Goal: Information Seeking & Learning: Find specific fact

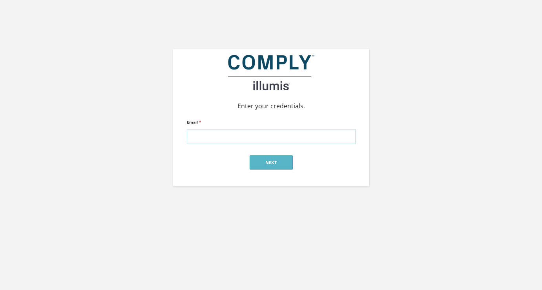
type input "alex@silverstreetstrategies.com"
click input "submit" at bounding box center [0, 0] width 0 height 0
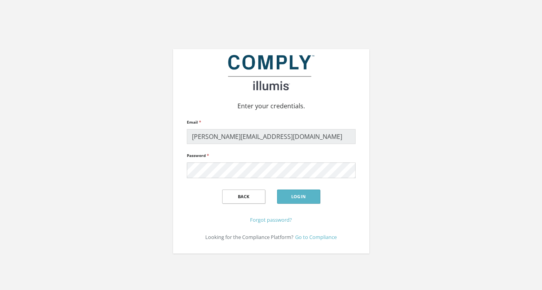
click input "submit" at bounding box center [0, 0] width 0 height 0
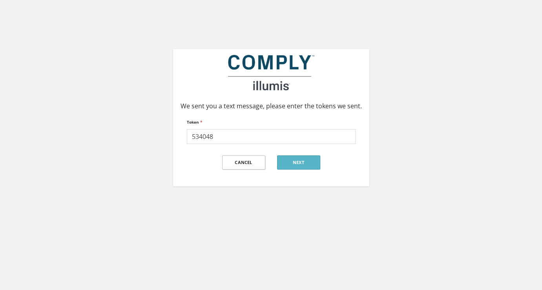
type input "534048"
click input "submit" at bounding box center [0, 0] width 0 height 0
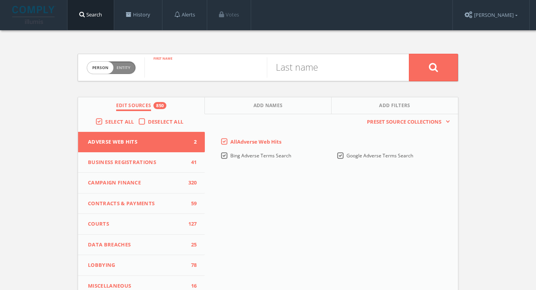
click at [258, 64] on input "text" at bounding box center [205, 67] width 122 height 20
type input "eli"
type input "turner"
click at [433, 67] on button at bounding box center [433, 67] width 49 height 27
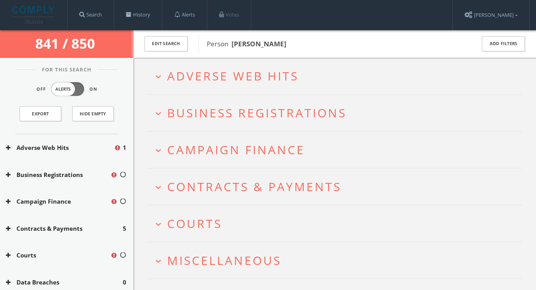
click at [196, 226] on span "Courts" at bounding box center [194, 223] width 55 height 16
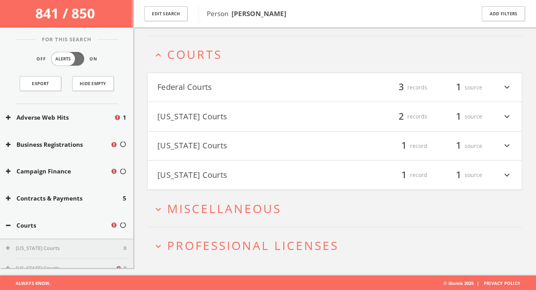
scroll to position [174, 0]
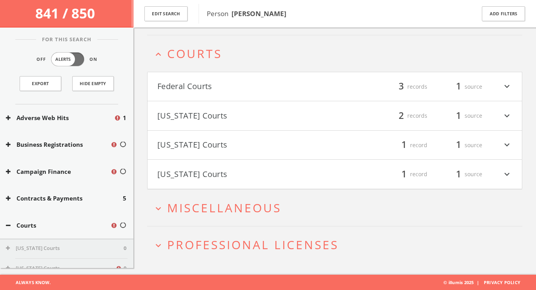
click at [202, 83] on button "Federal Courts" at bounding box center [245, 86] width 177 height 13
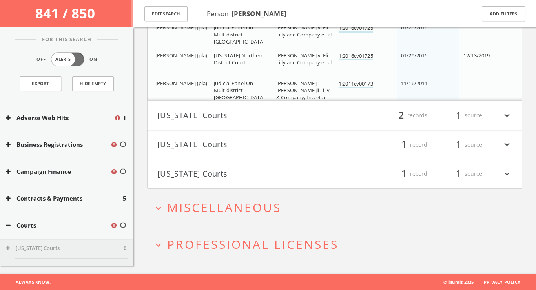
scroll to position [302, 0]
click at [213, 206] on span "Miscellaneous" at bounding box center [224, 208] width 114 height 16
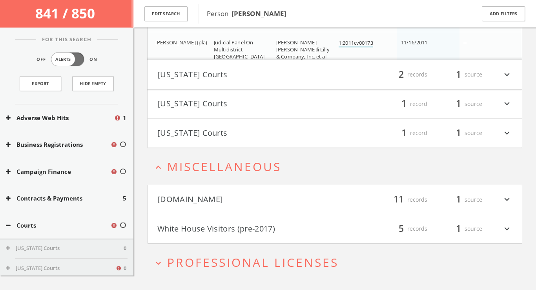
scroll to position [360, 0]
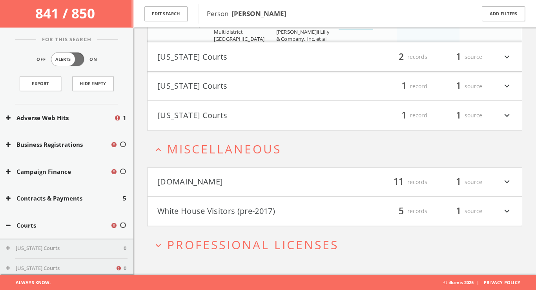
click at [217, 185] on button "Mugshots.com" at bounding box center [245, 181] width 177 height 13
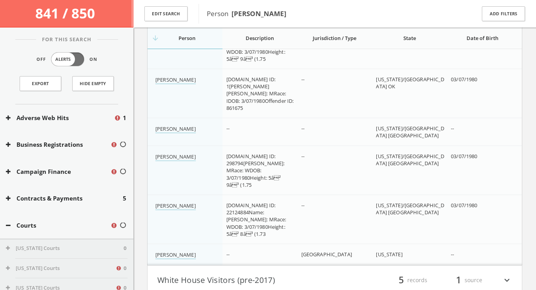
scroll to position [868, 0]
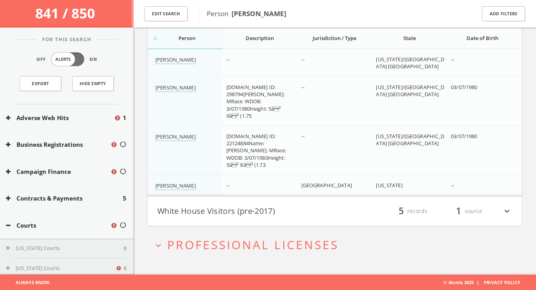
click at [407, 248] on button "expand_more Professional Licenses" at bounding box center [337, 244] width 369 height 13
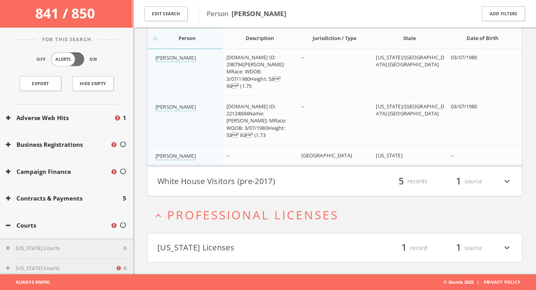
click at [407, 248] on span "1" at bounding box center [404, 248] width 12 height 14
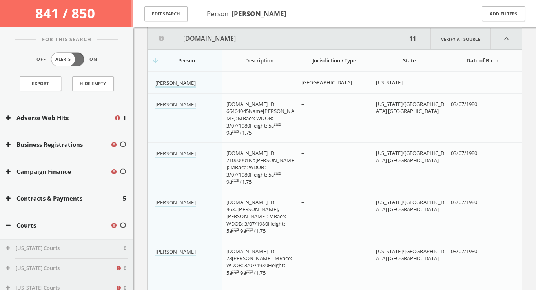
scroll to position [0, 0]
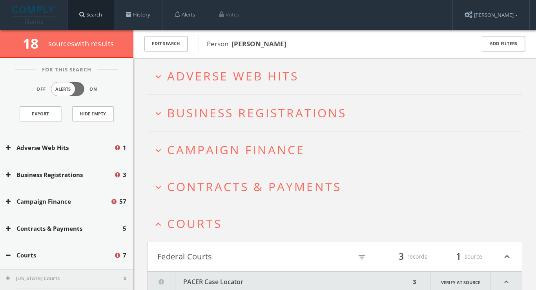
click at [89, 22] on link "Search" at bounding box center [90, 15] width 46 height 30
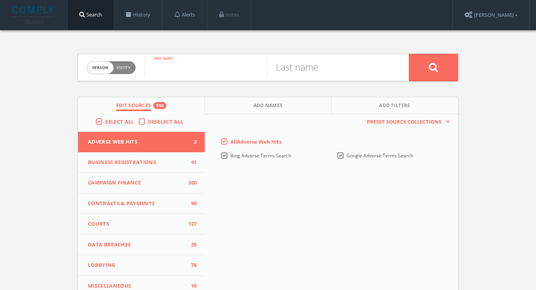
click at [193, 67] on input "text" at bounding box center [205, 67] width 122 height 20
type input "karama"
type input "neal"
click at [433, 67] on button at bounding box center [433, 67] width 49 height 27
